Goal: Navigation & Orientation: Go to known website

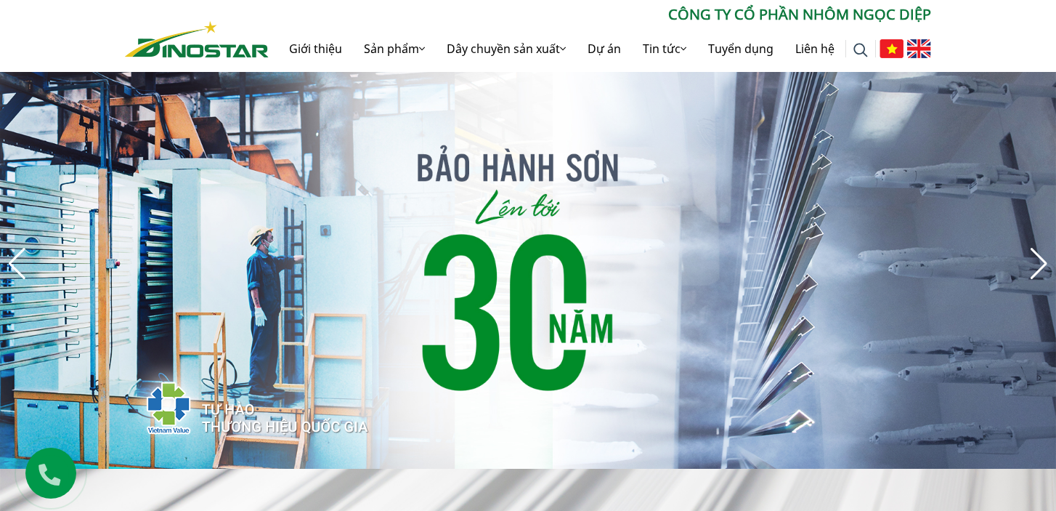
click at [920, 45] on img at bounding box center [919, 48] width 24 height 19
